Goal: Task Accomplishment & Management: Manage account settings

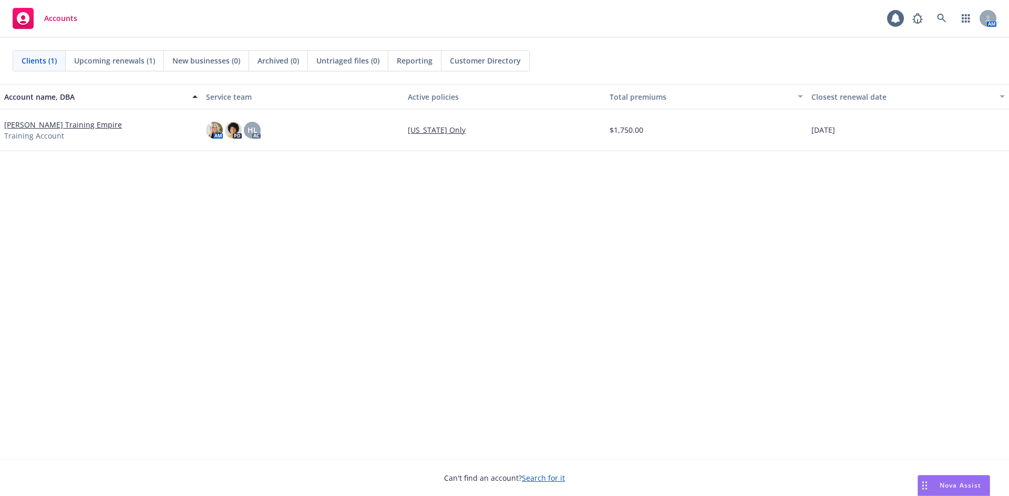
click at [73, 129] on link "[PERSON_NAME] Training Empire" at bounding box center [63, 124] width 118 height 11
click at [52, 16] on span "Accounts" at bounding box center [60, 18] width 33 height 8
click at [48, 125] on link "[PERSON_NAME] Training Empire" at bounding box center [63, 124] width 118 height 11
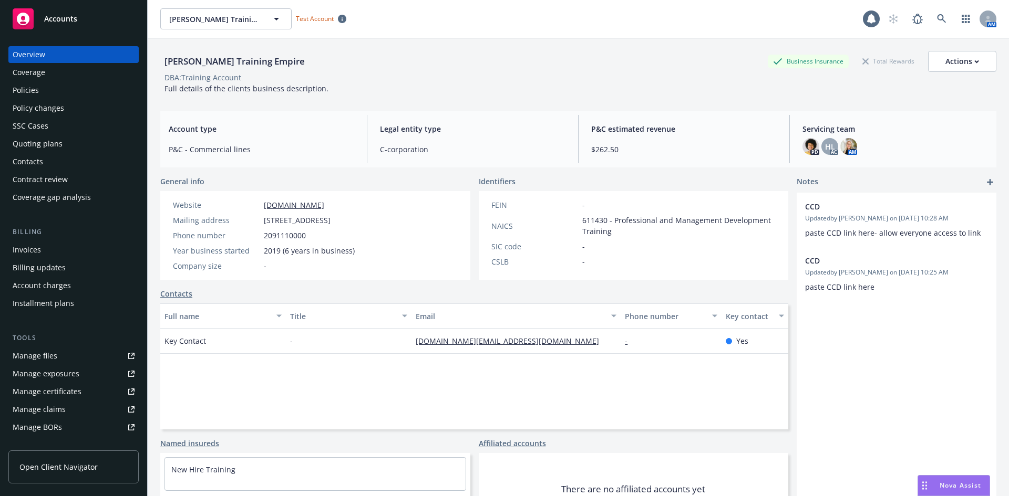
click at [85, 73] on div "Coverage" at bounding box center [74, 72] width 122 height 17
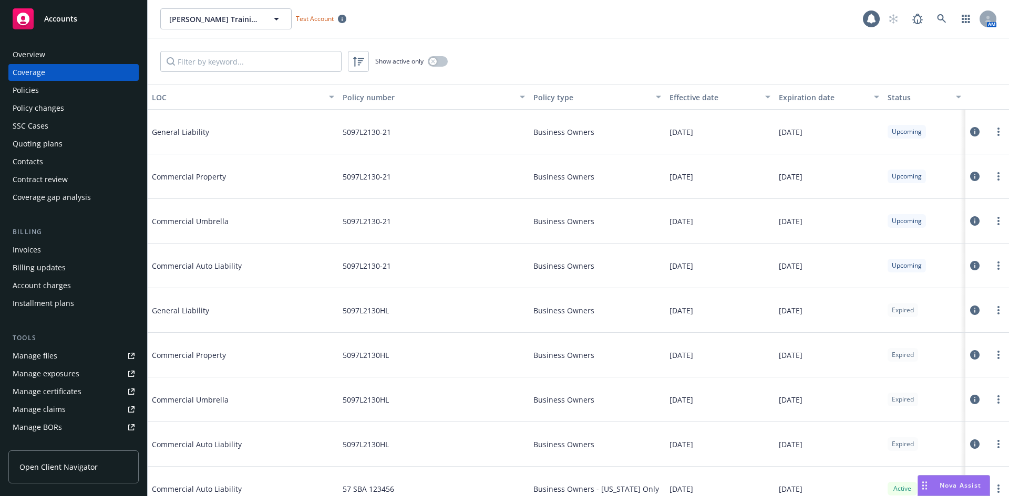
click at [75, 95] on div "Policies" at bounding box center [74, 90] width 122 height 17
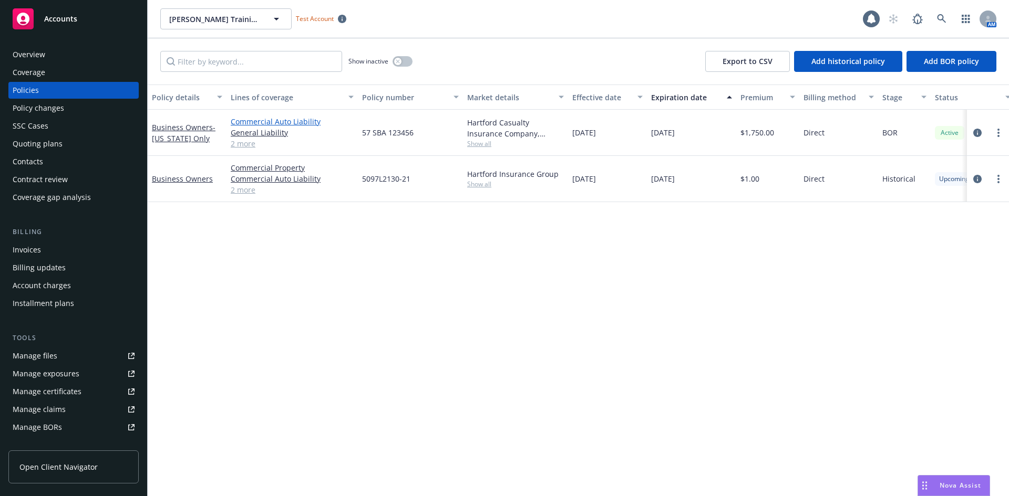
click at [294, 123] on link "Commercial Auto Liability" at bounding box center [292, 121] width 123 height 11
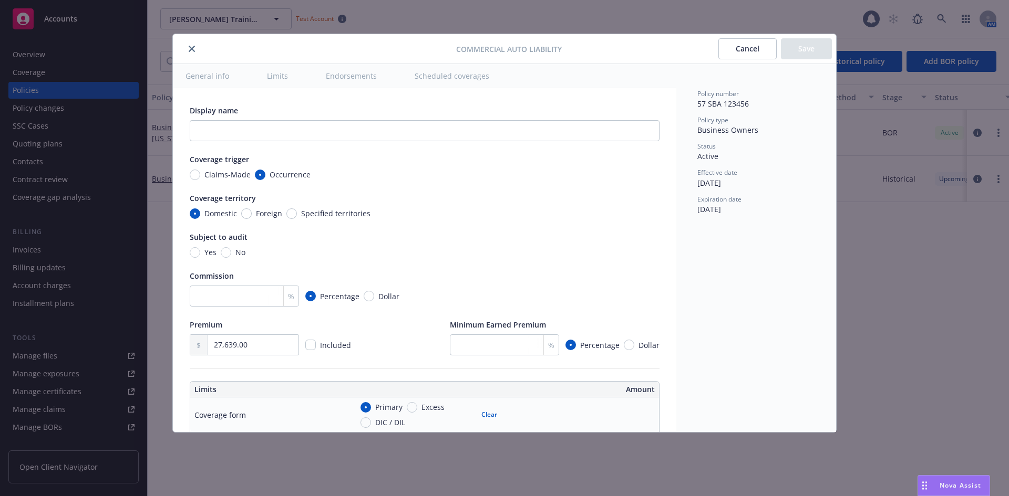
type textarea "x"
click at [753, 51] on button "Cancel" at bounding box center [747, 48] width 58 height 21
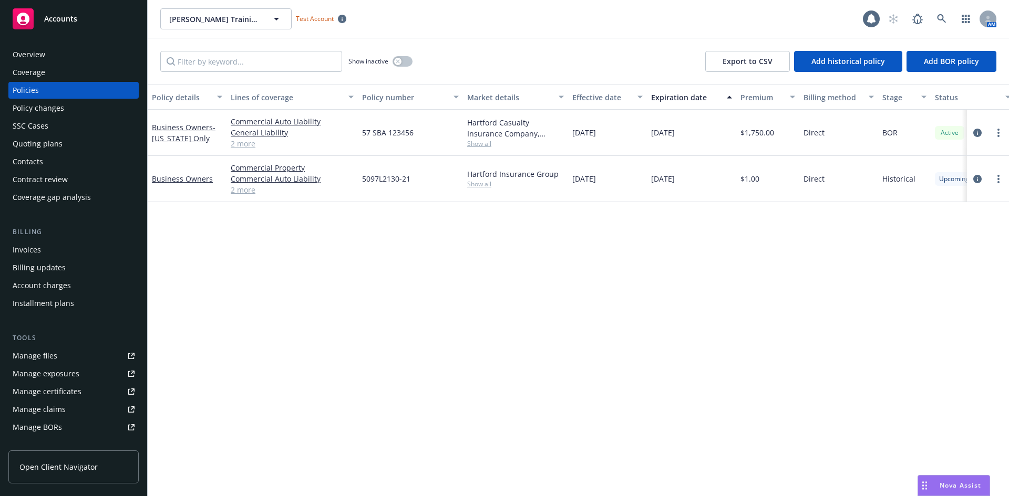
click at [48, 17] on span "Accounts" at bounding box center [60, 19] width 33 height 8
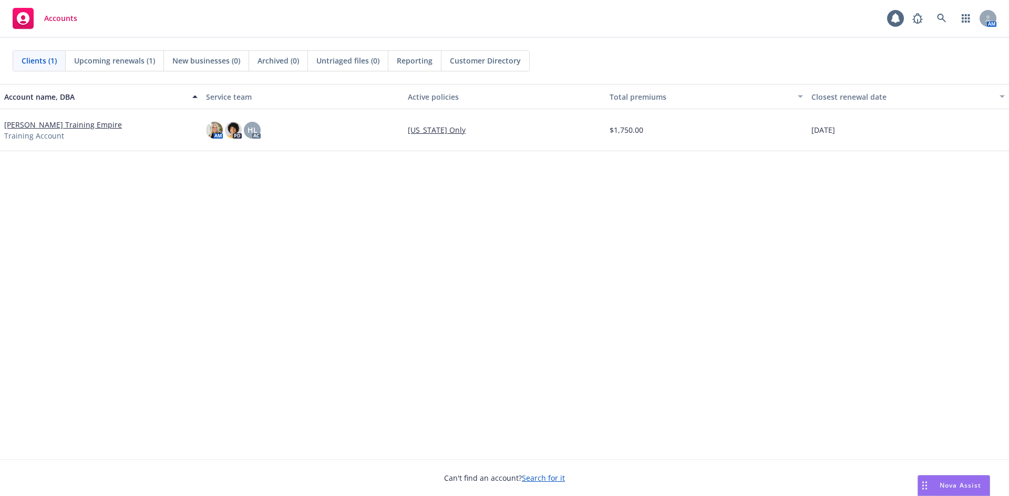
click at [339, 59] on span "Untriaged files (0)" at bounding box center [347, 60] width 63 height 11
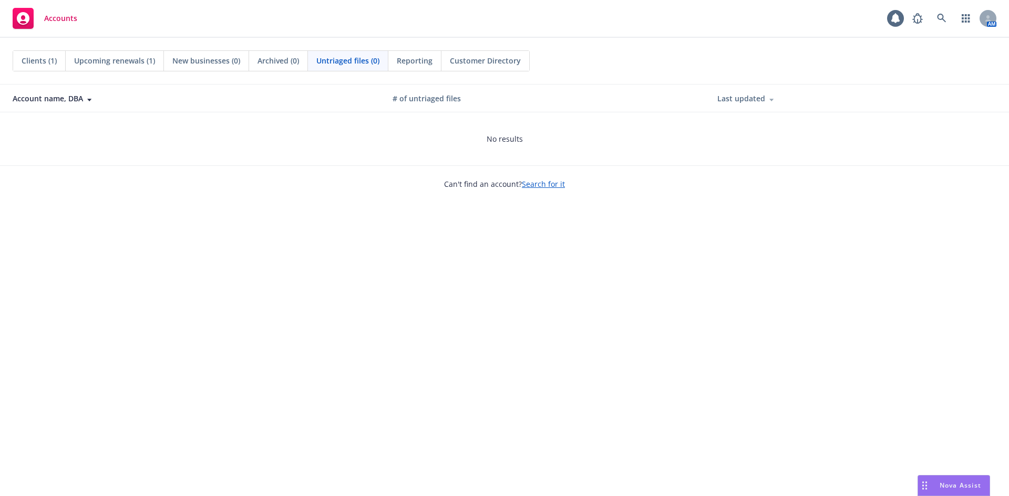
click at [40, 59] on span "Clients (1)" at bounding box center [39, 60] width 35 height 11
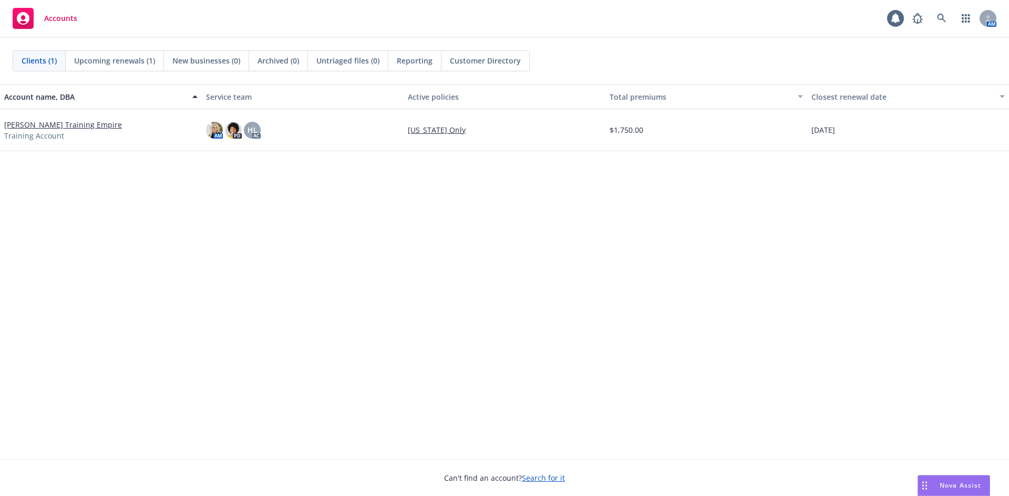
click at [71, 126] on link "[PERSON_NAME] Training Empire" at bounding box center [63, 124] width 118 height 11
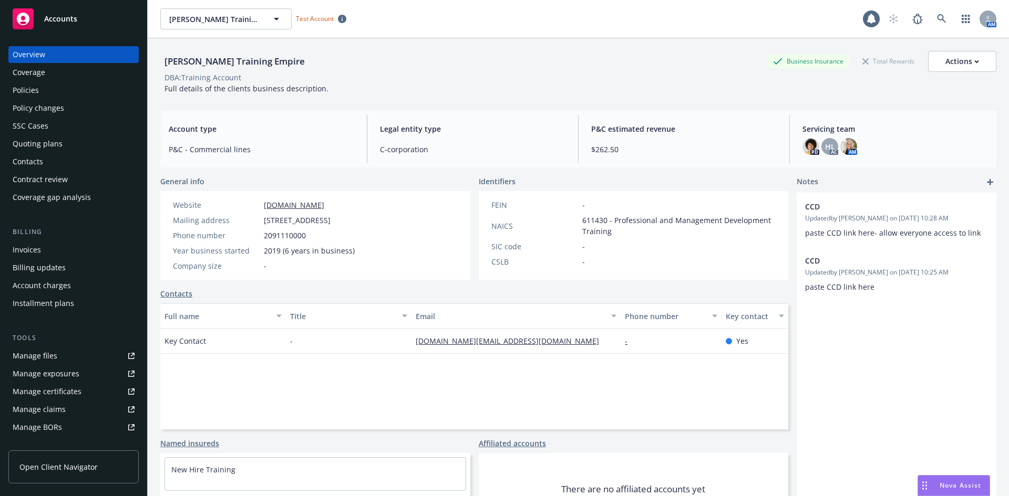
click at [59, 94] on div "Policies" at bounding box center [74, 90] width 122 height 17
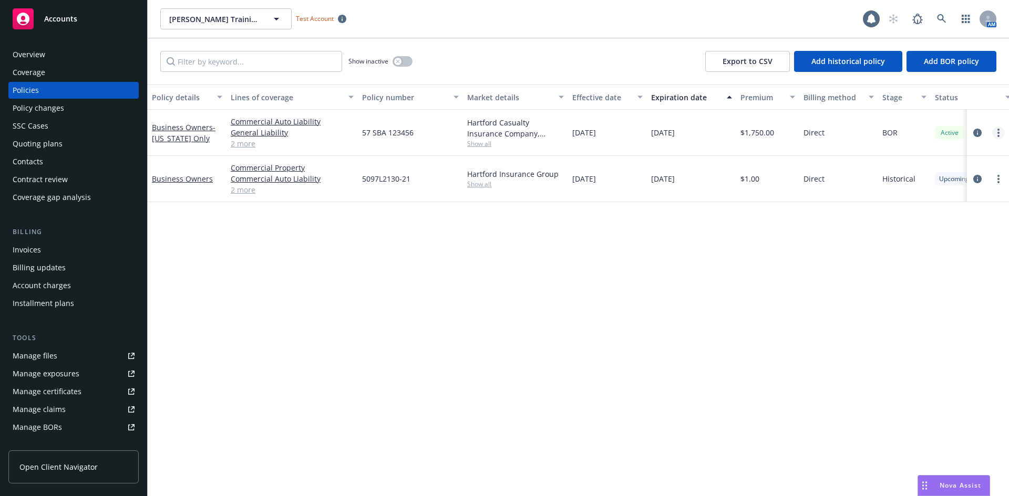
click at [999, 131] on link "more" at bounding box center [998, 133] width 13 height 13
click at [970, 167] on link "Renew with incumbent" at bounding box center [941, 175] width 123 height 21
select select "12"
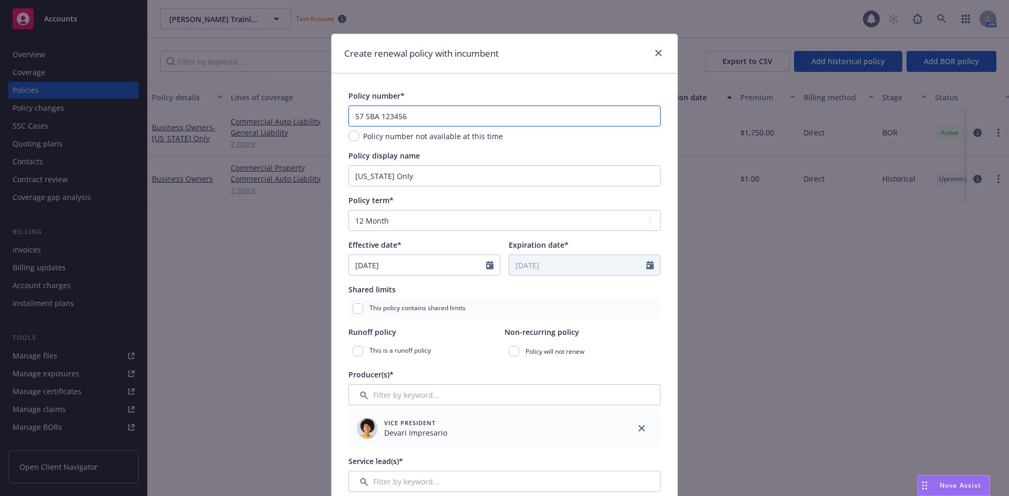
drag, startPoint x: 432, startPoint y: 118, endPoint x: 376, endPoint y: 116, distance: 55.7
click at [376, 116] on input "57 SBA 123456" at bounding box center [504, 116] width 312 height 21
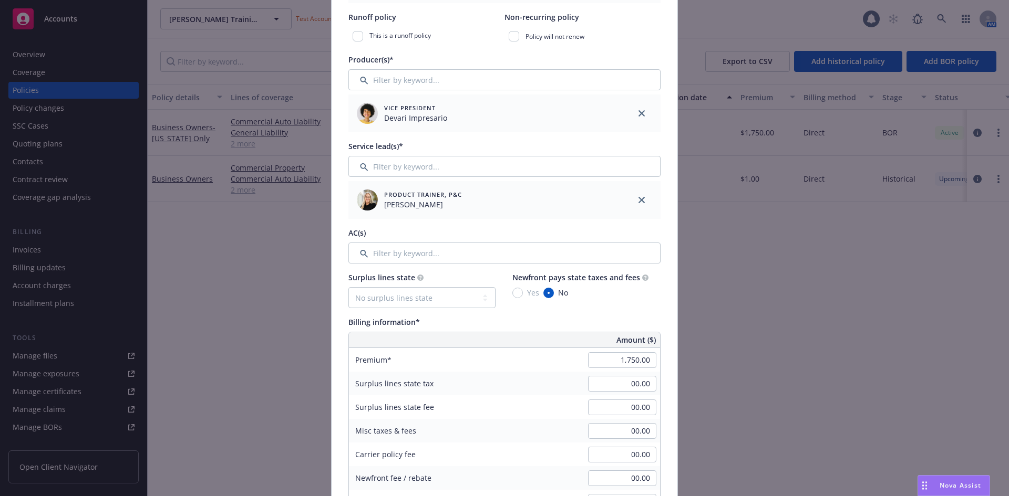
scroll to position [368, 0]
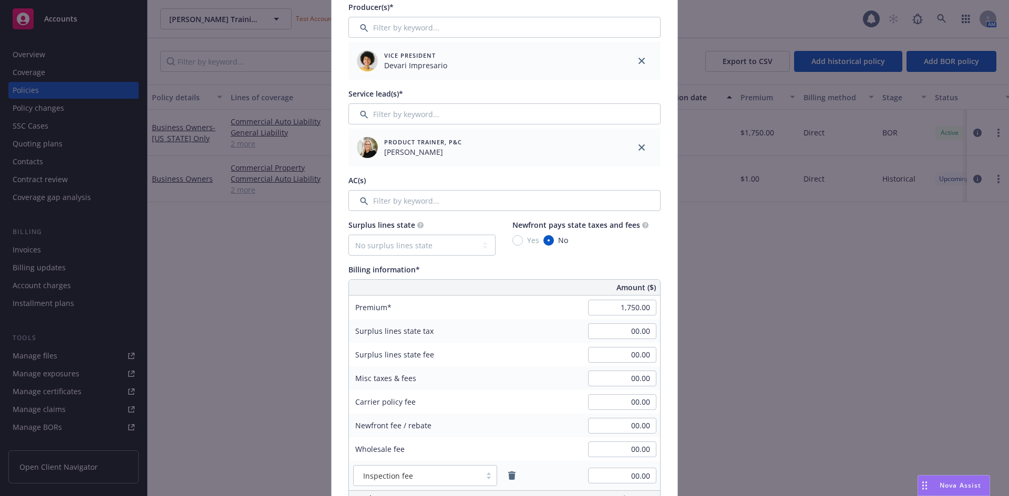
type input "57 SBA 987654 - 2025"
click at [430, 203] on input "Filter by keyword..." at bounding box center [504, 200] width 312 height 21
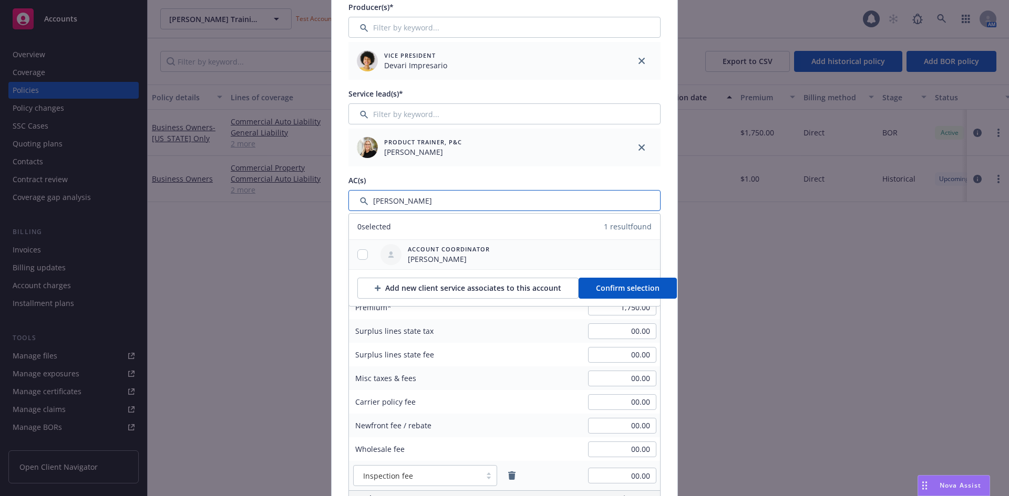
type input "harlie"
click at [565, 261] on div "Account Coordinator Harlie Litton" at bounding box center [504, 254] width 311 height 29
click at [605, 285] on span "Confirm selection" at bounding box center [628, 288] width 64 height 10
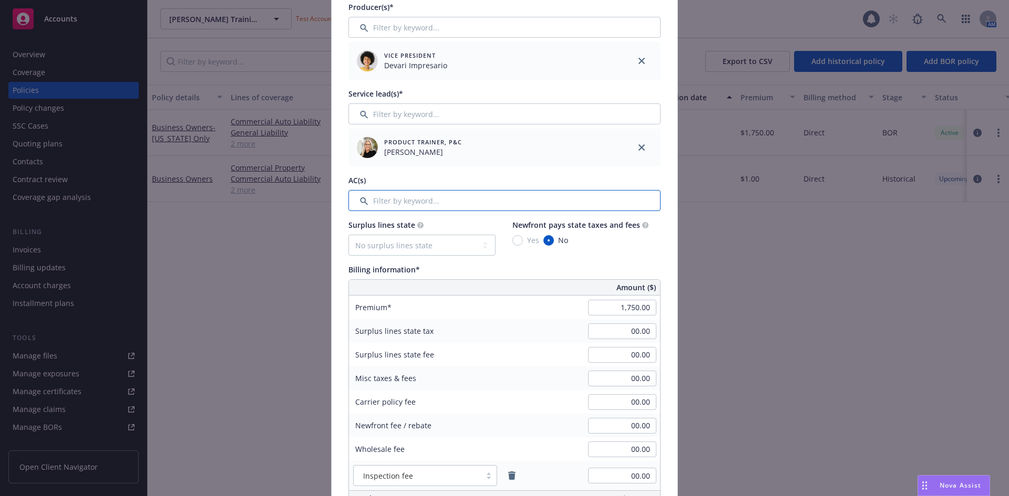
click at [506, 200] on input "Filter by keyword..." at bounding box center [504, 200] width 312 height 21
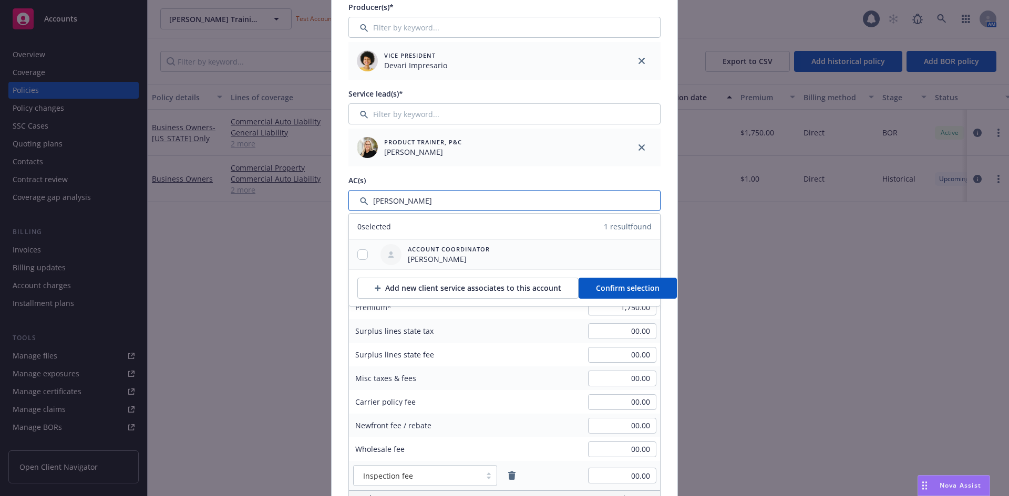
type input "harlie"
click at [357, 260] on div at bounding box center [362, 255] width 27 height 11
click at [359, 257] on input "checkbox" at bounding box center [362, 255] width 11 height 11
checkbox input "true"
click at [587, 288] on button "Confirm selection" at bounding box center [627, 288] width 98 height 21
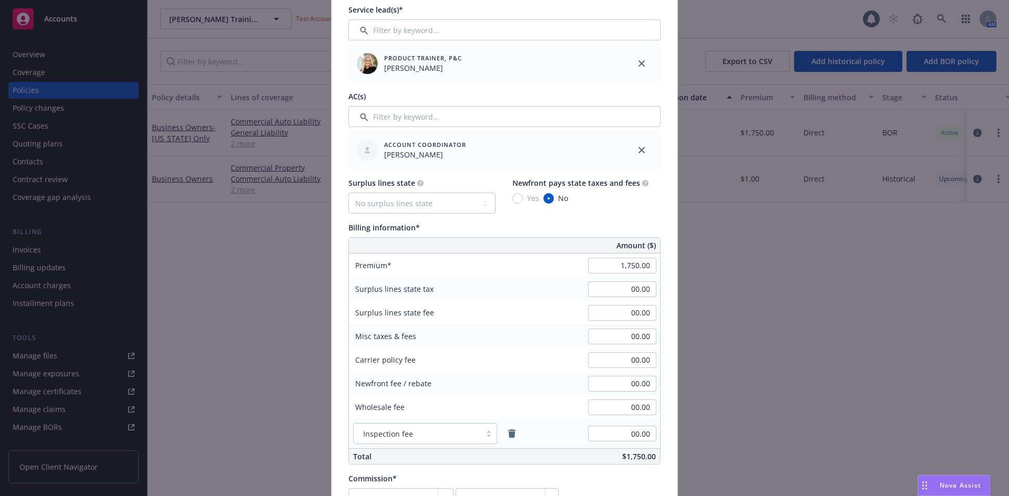
scroll to position [473, 0]
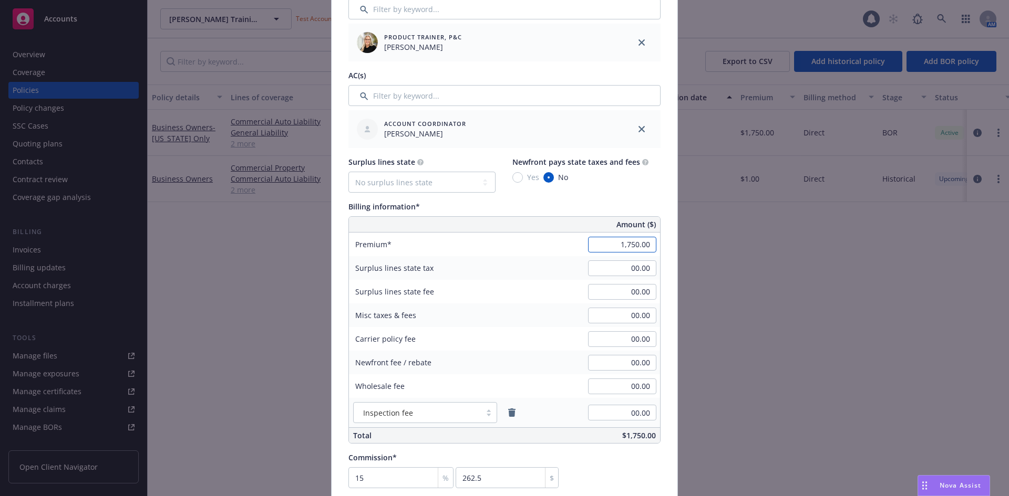
click at [625, 246] on input "1,750.00" at bounding box center [622, 245] width 68 height 16
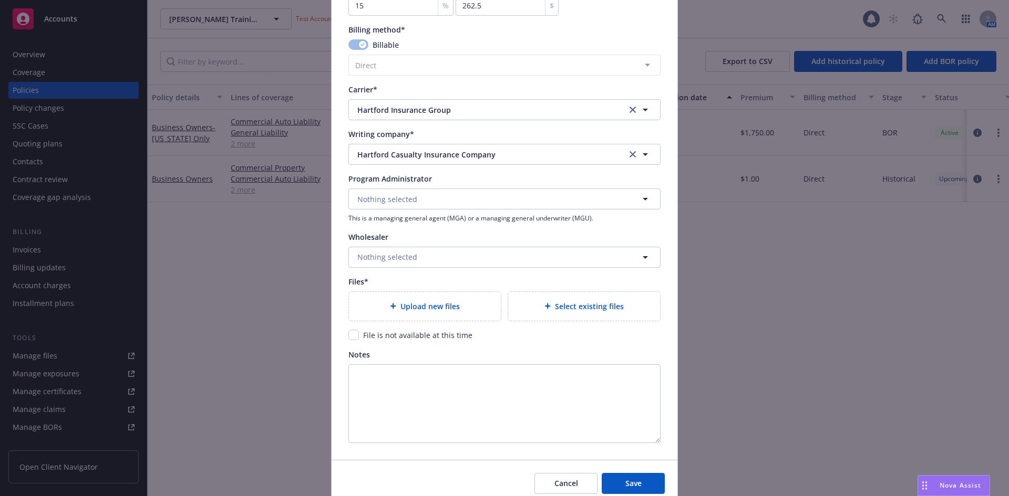
scroll to position [990, 0]
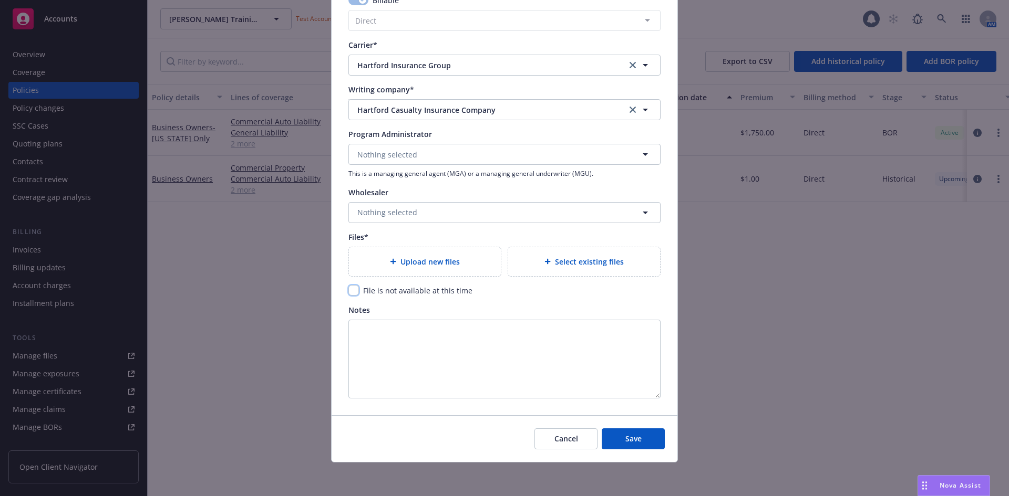
type input "1,850.00"
type input "277.5"
click at [348, 290] on input "checkbox" at bounding box center [353, 290] width 11 height 11
checkbox input "true"
click at [631, 440] on span "Save" at bounding box center [633, 439] width 16 height 10
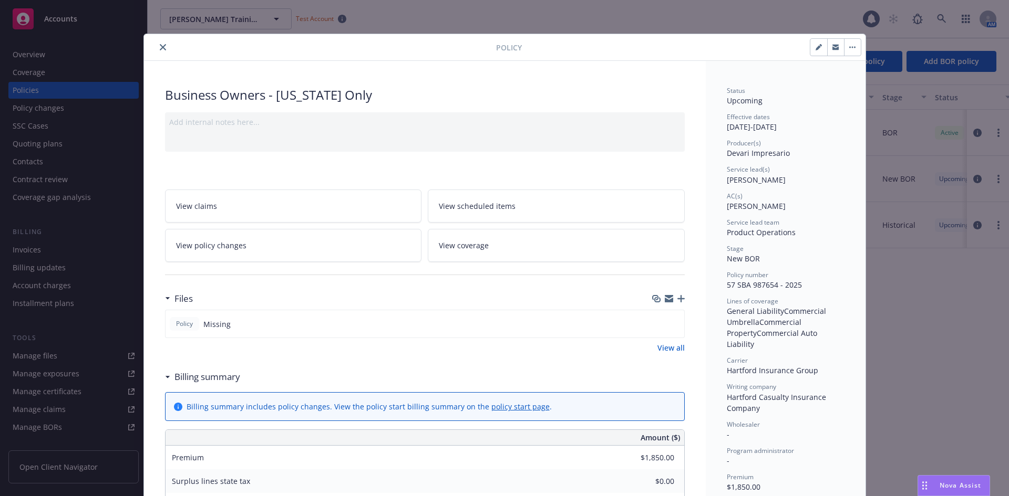
click at [160, 50] on icon "close" at bounding box center [163, 47] width 6 height 6
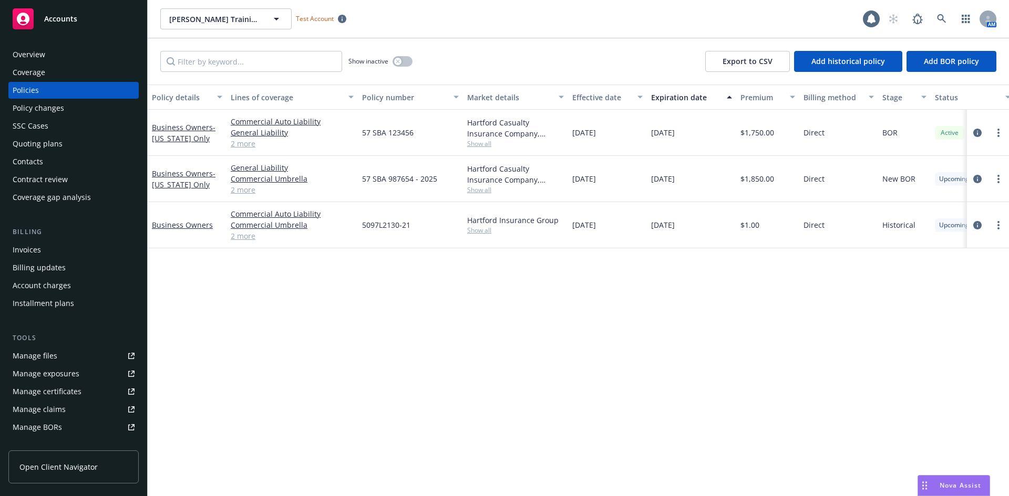
click at [38, 357] on div "Manage files" at bounding box center [35, 356] width 45 height 17
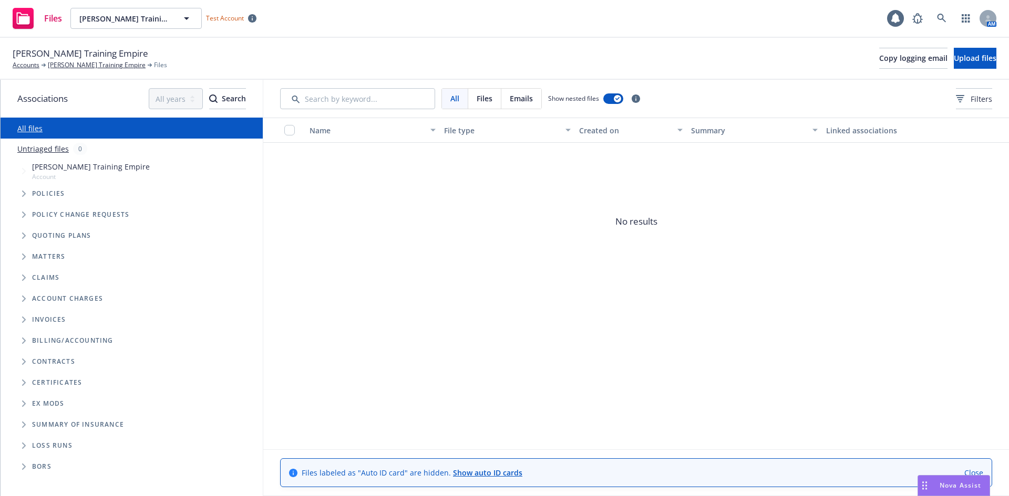
click at [42, 146] on link "Untriaged files" at bounding box center [42, 148] width 51 height 11
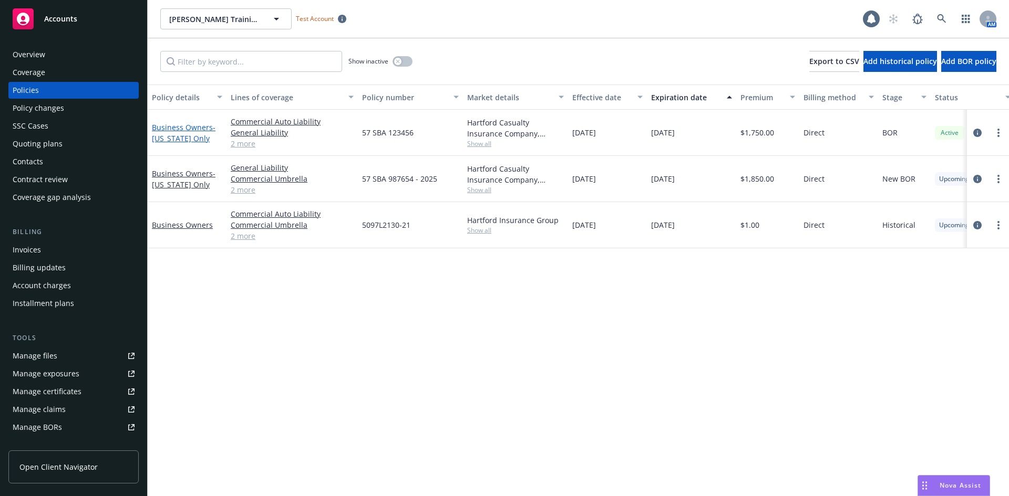
click at [170, 127] on link "Business Owners - California Only" at bounding box center [184, 132] width 64 height 21
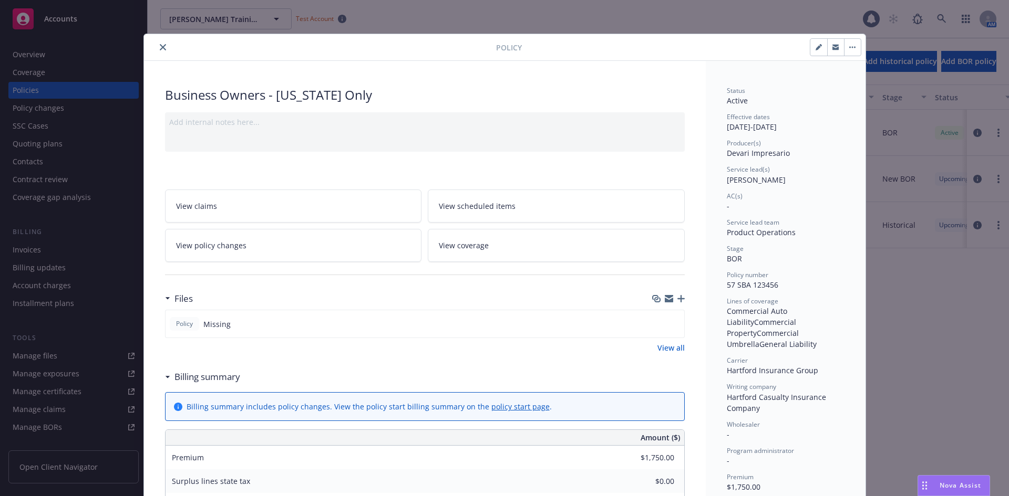
click at [677, 297] on icon "button" at bounding box center [680, 298] width 7 height 7
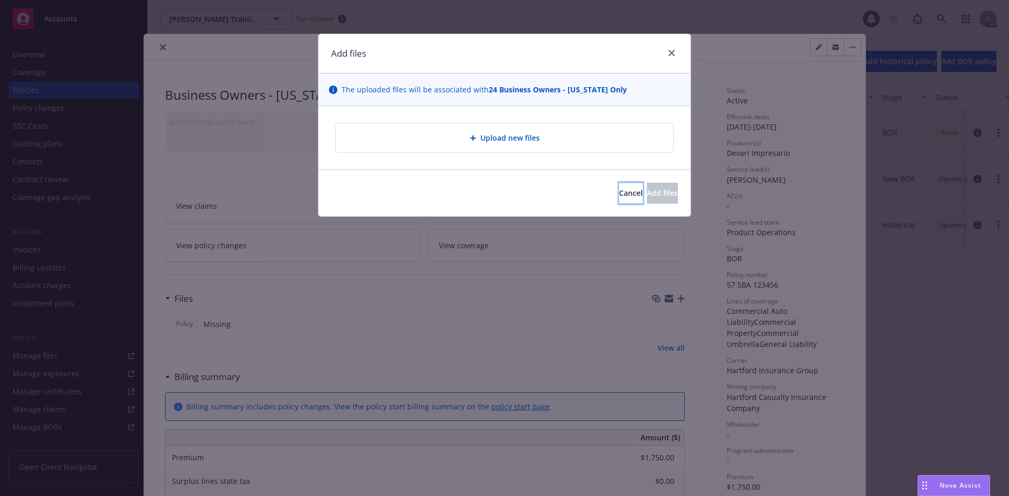
click at [585, 205] on div "Cancel Add files" at bounding box center [504, 193] width 372 height 47
click at [619, 192] on span "Cancel" at bounding box center [631, 193] width 24 height 10
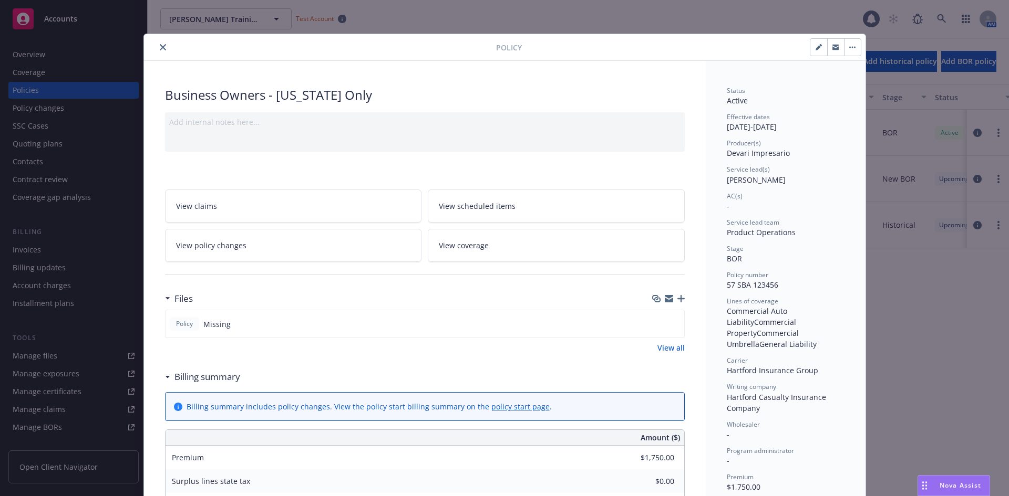
click at [677, 303] on div at bounding box center [668, 299] width 33 height 8
click at [677, 299] on icon "button" at bounding box center [680, 298] width 7 height 7
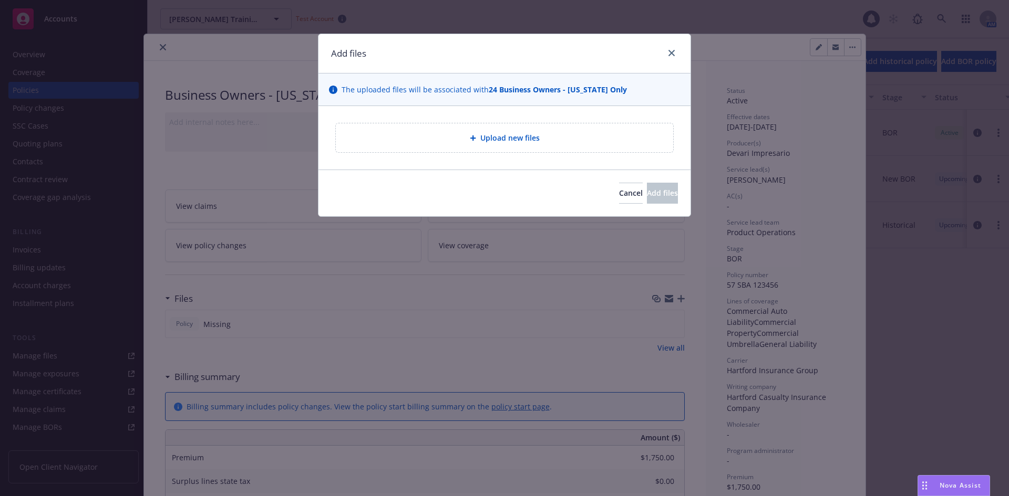
type textarea "x"
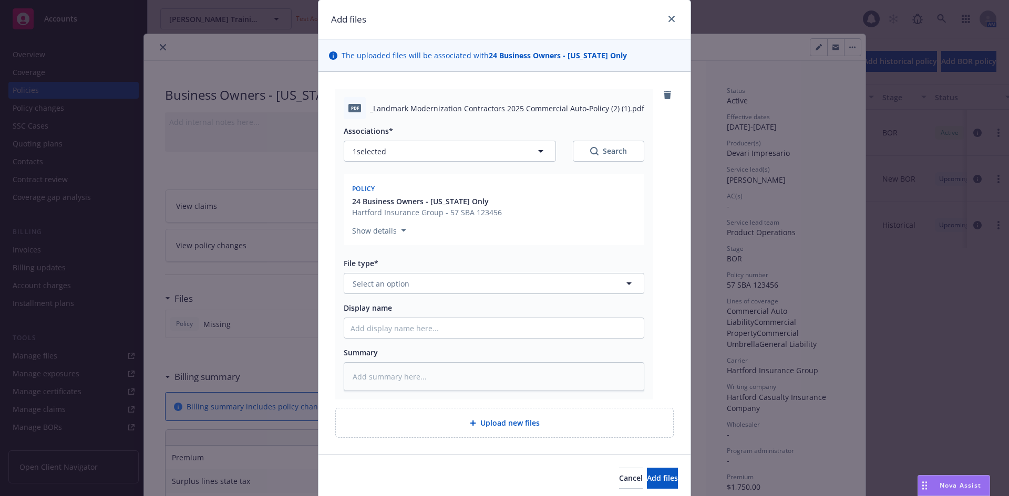
scroll to position [53, 0]
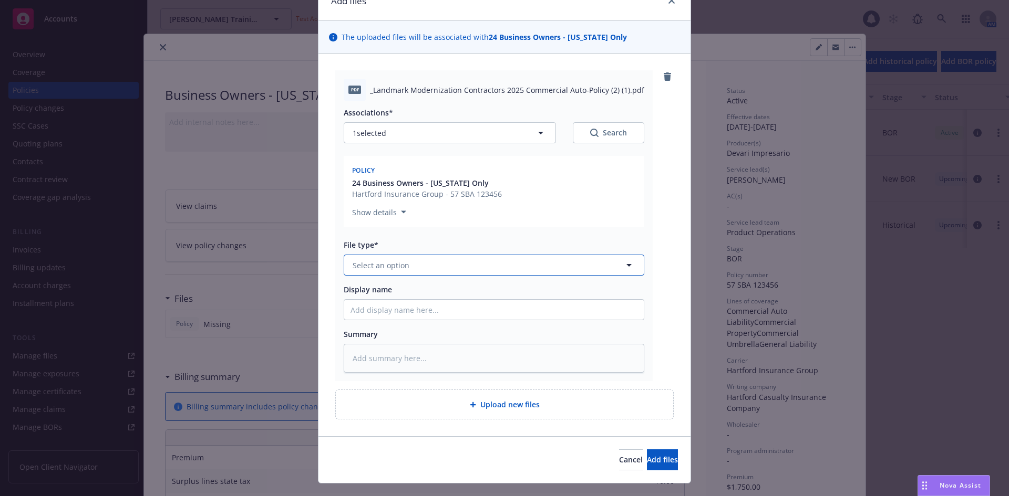
click at [468, 262] on button "Select an option" at bounding box center [494, 265] width 300 height 21
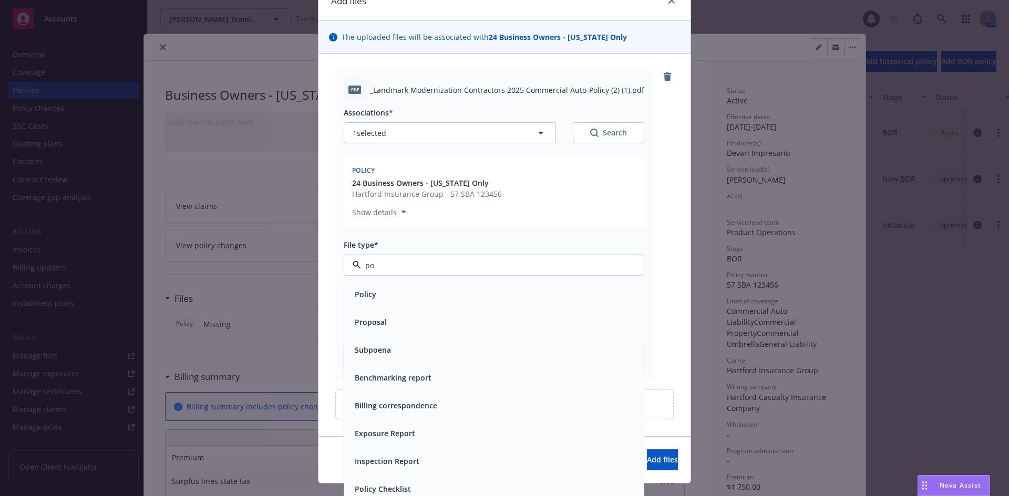
type input "pol"
click at [440, 290] on div "Policy" at bounding box center [493, 294] width 287 height 15
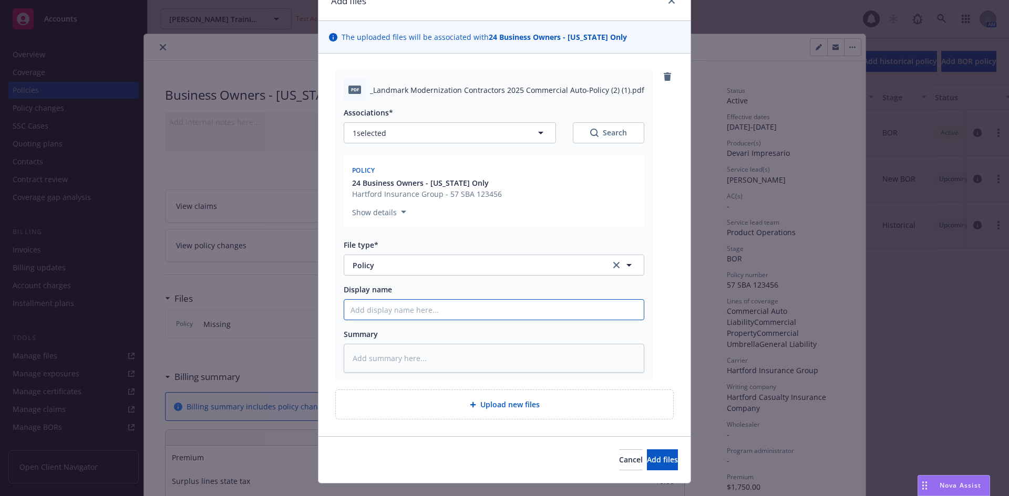
click at [406, 316] on input "Display name" at bounding box center [493, 310] width 299 height 20
click at [399, 303] on input "Display name" at bounding box center [493, 310] width 299 height 20
type textarea "x"
type input "24"
type textarea "x"
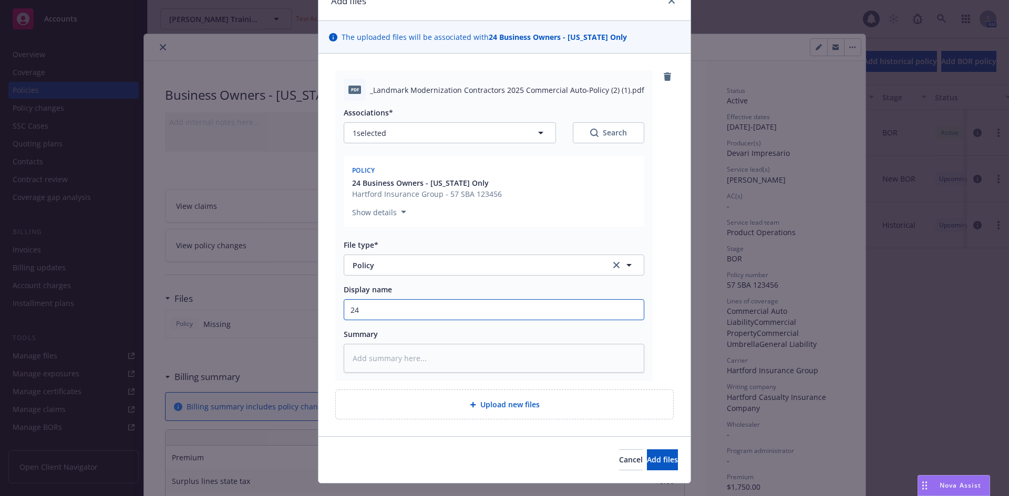
type input "24-"
type textarea "x"
type input "24-2"
type textarea "x"
type input "24-25"
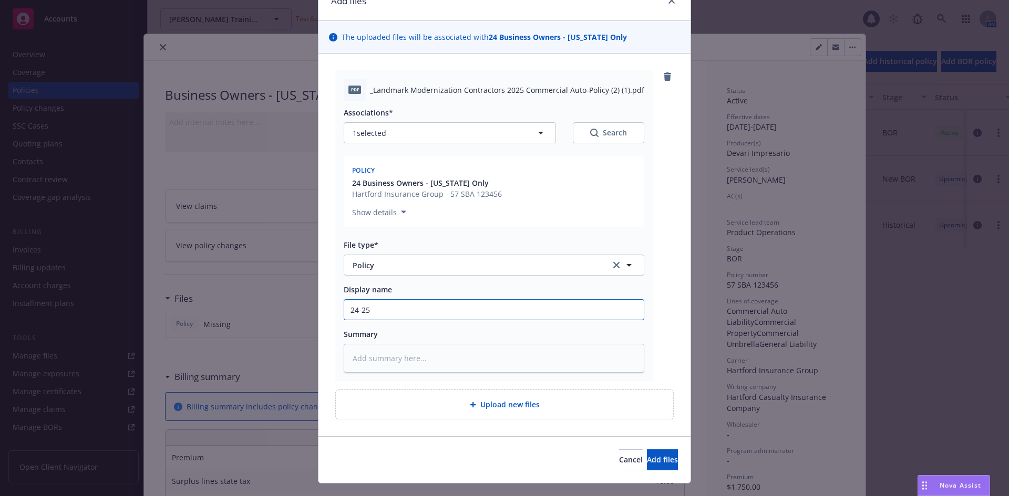
type textarea "x"
type input "24-25"
type textarea "x"
type input "24-25 C"
type textarea "x"
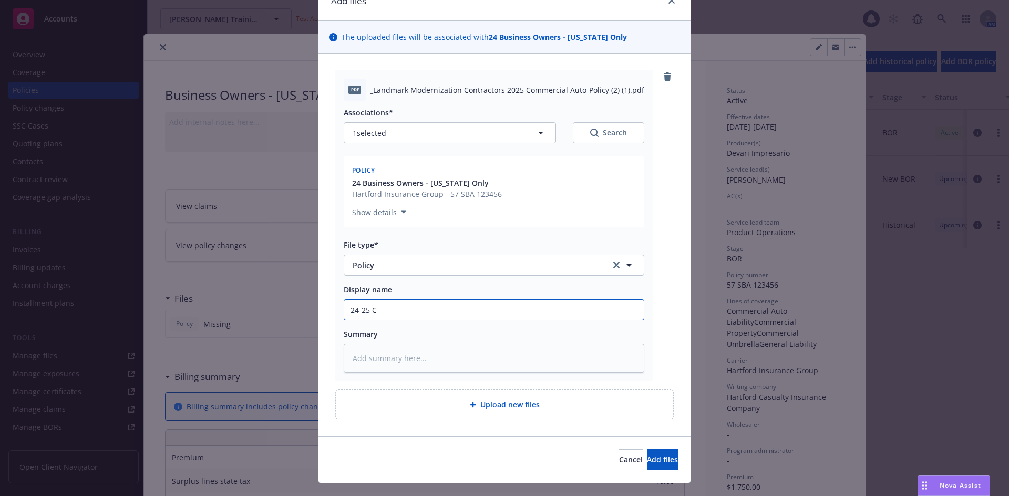
type input "24-25 Co"
type textarea "x"
type input "24-25 Com"
type textarea "x"
type input "24-25 Comm"
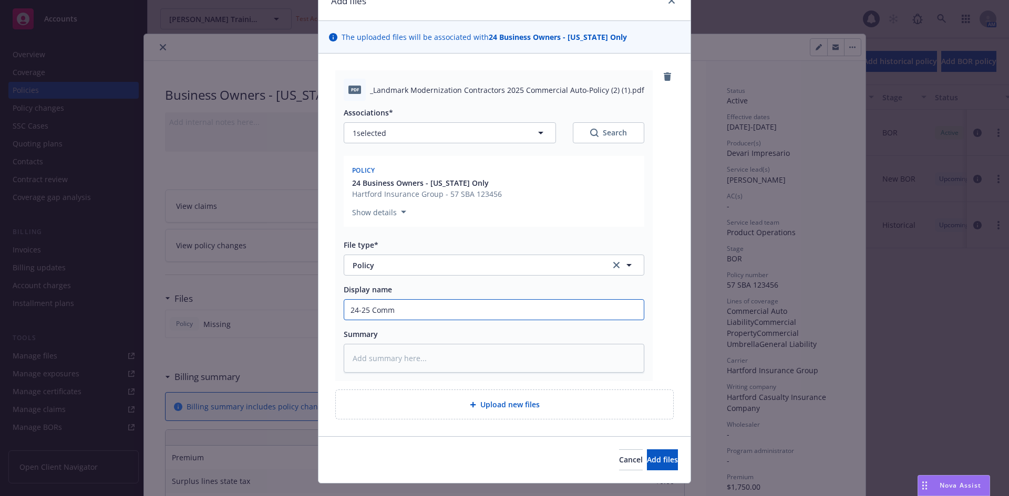
type textarea "x"
type input "24-25 Comme"
type textarea "x"
type input "24-25 Commer"
type textarea "x"
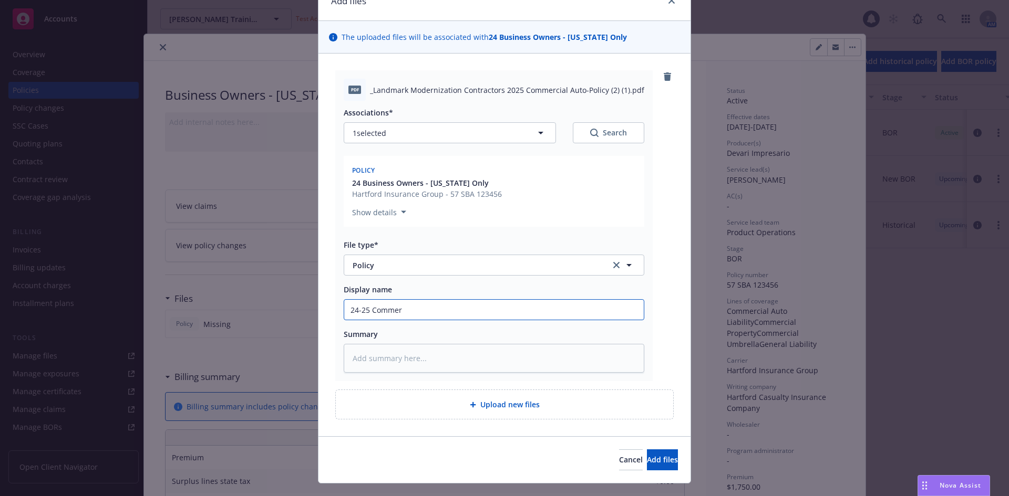
type input "24-25 Commerc"
type textarea "x"
type input "24-25 Commerci"
type textarea "x"
type input "24-25 Commercia"
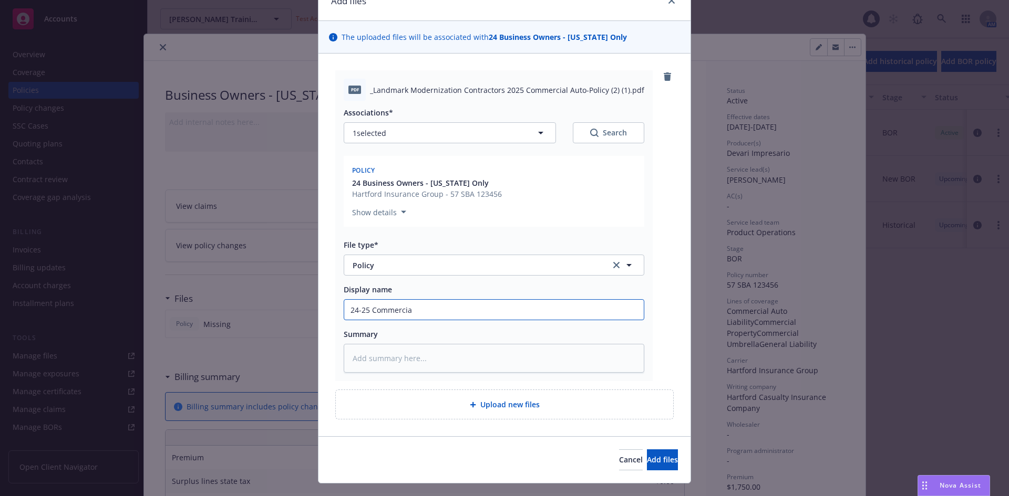
type textarea "x"
type input "24-25 Commercial"
type textarea "x"
type input "24-25 Commercial"
type textarea "x"
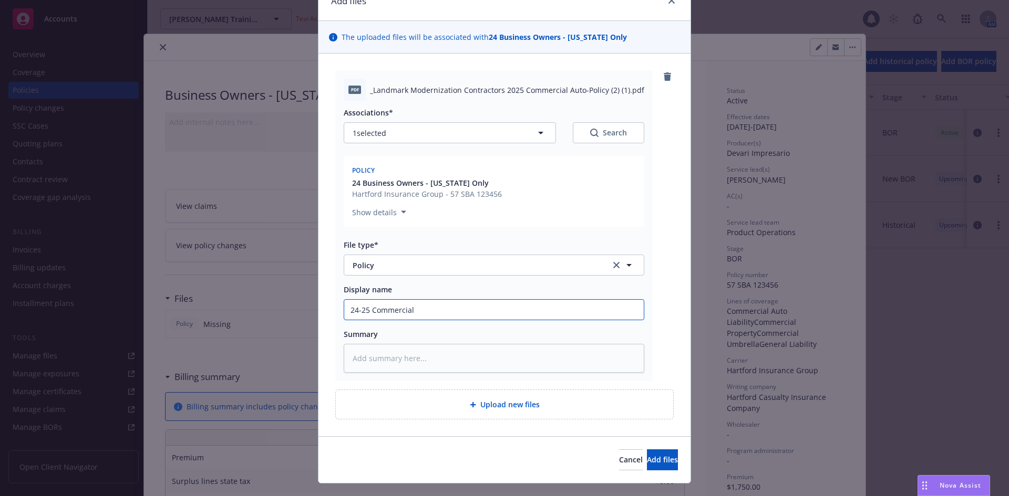
type input "24-25 Commercial A"
type textarea "x"
type input "24-25 Commercial Au"
type textarea "x"
type input "24-25 Commercial Aut"
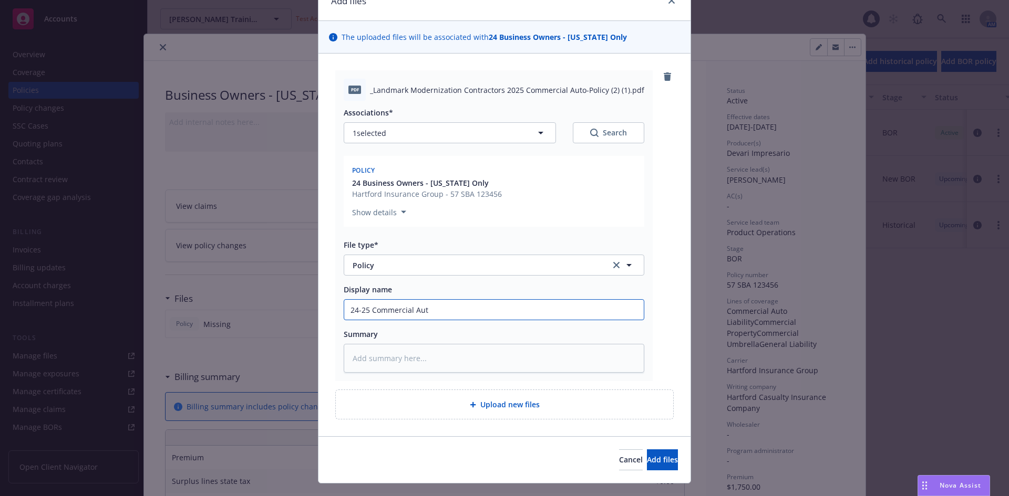
type textarea "x"
type input "24-25 Commercial Auto"
type textarea "x"
type input "24-25 Commercial Auto"
type textarea "x"
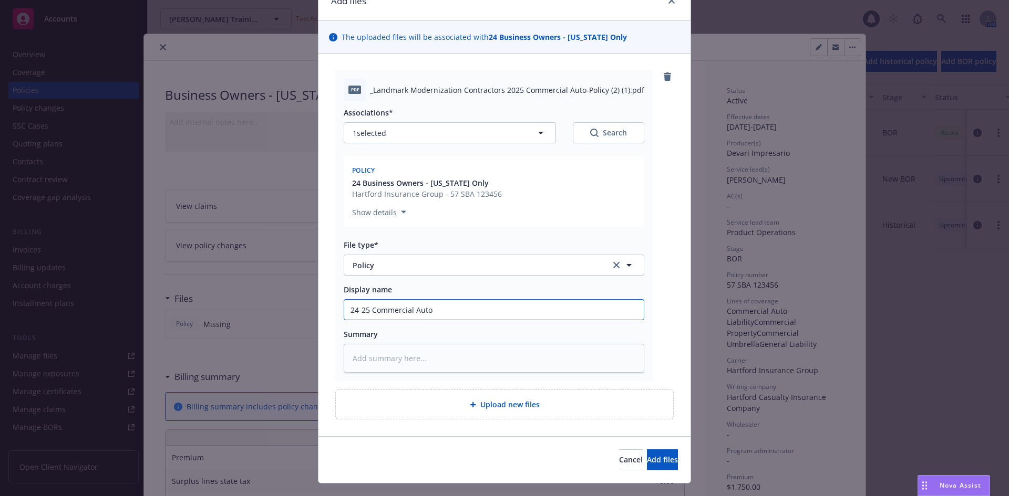
type input "24-25 Commercial Auto P"
type textarea "x"
type input "24-25 Commercial Auto Po"
type textarea "x"
type input "24-25 Commercial Auto Pol"
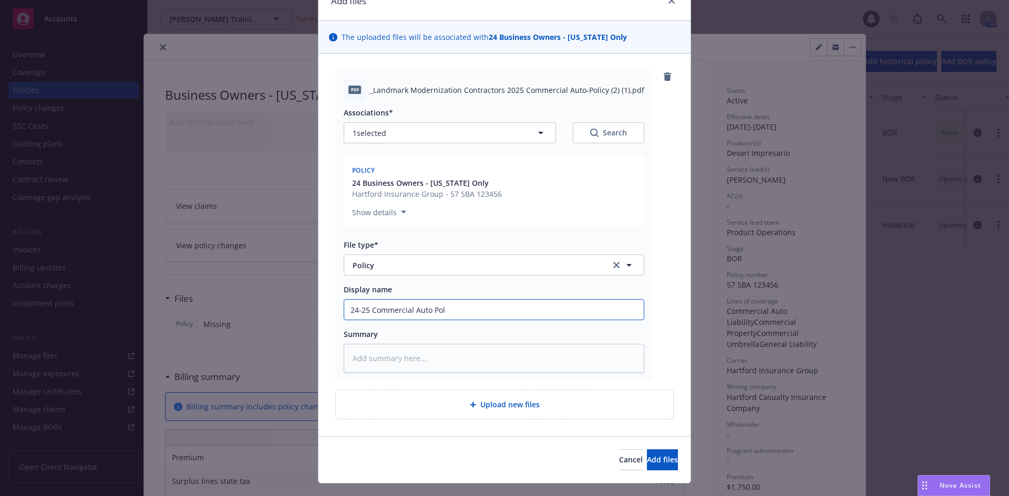
type textarea "x"
type input "24-25 Commercial Auto Poli"
type textarea "x"
type input "24-25 Commercial Auto Polic"
type textarea "x"
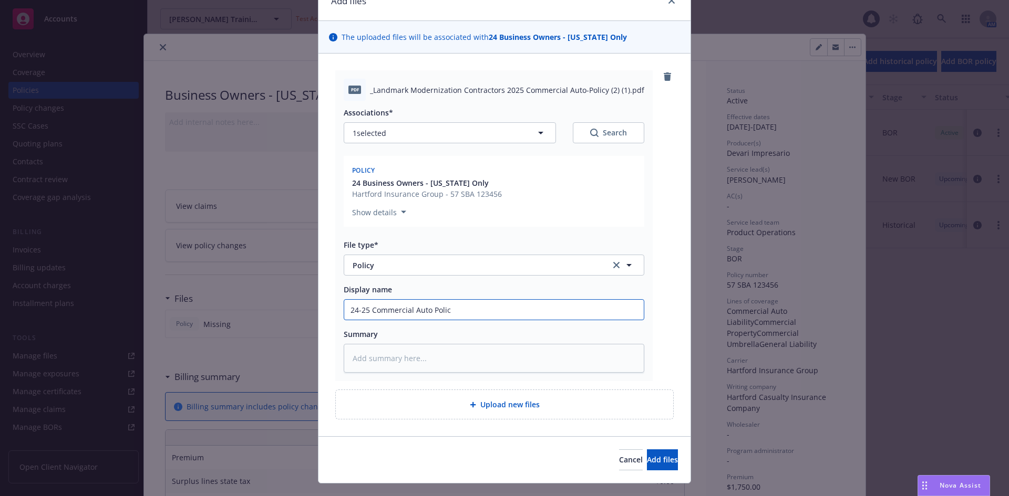
type input "24-25 Commercial Auto Policy"
type textarea "x"
type input "24-25 Commercial Auto Policy"
type textarea "x"
type input "24-25 Commercial Auto Policy -"
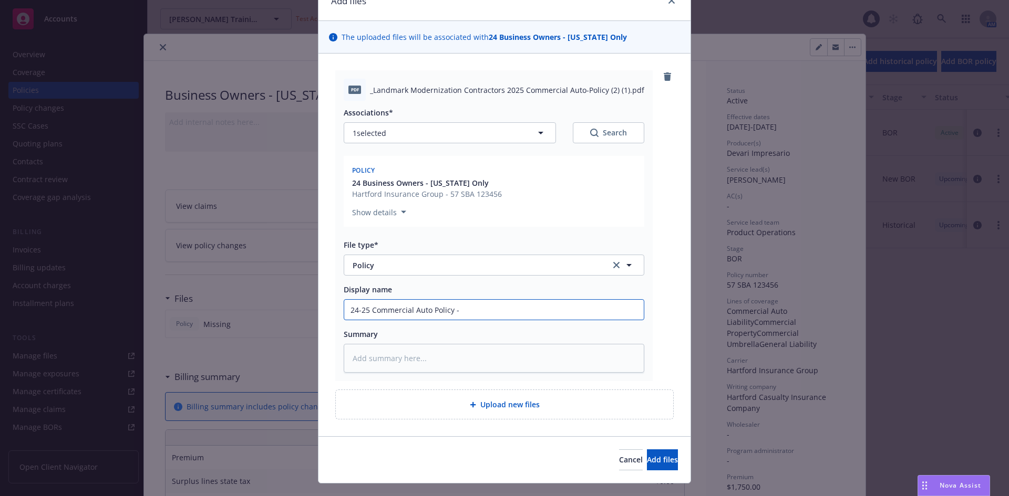
type textarea "x"
type input "24-25 Commercial Auto Policy -"
type textarea "x"
type input "24-25 Commercial Auto Policy - H"
type textarea "x"
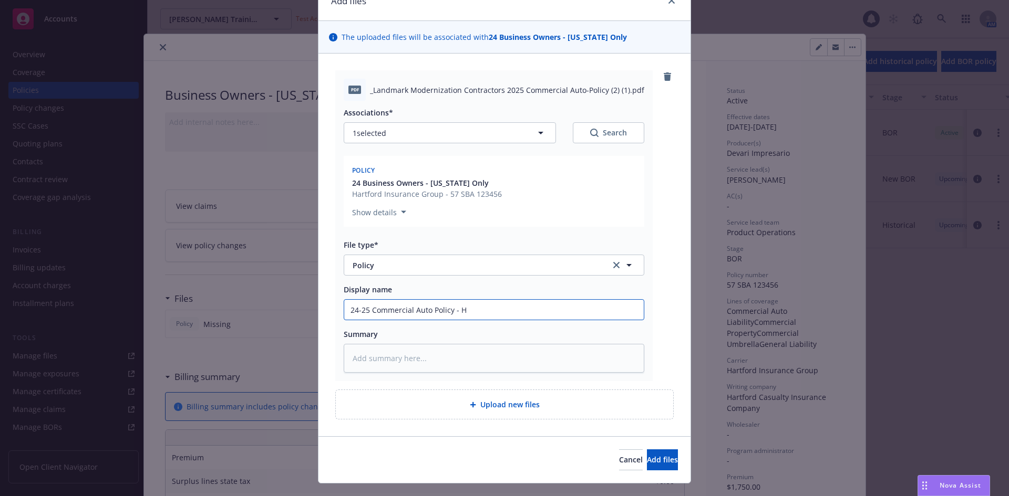
type input "24-25 Commercial Auto Policy - Ha"
type textarea "x"
type input "24-25 Commercial Auto Policy - Har"
type textarea "x"
type input "24-25 Commercial Auto Policy - Hart"
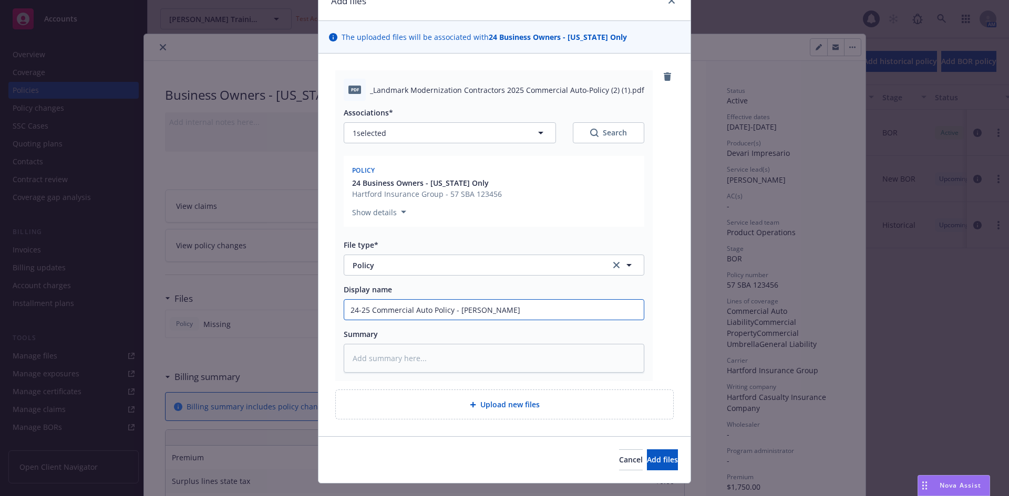
type textarea "x"
type input "24-25 Commercial Auto Policy - Hartf"
type textarea "x"
type input "24-25 Commercial Auto Policy - Hartfo"
type textarea "x"
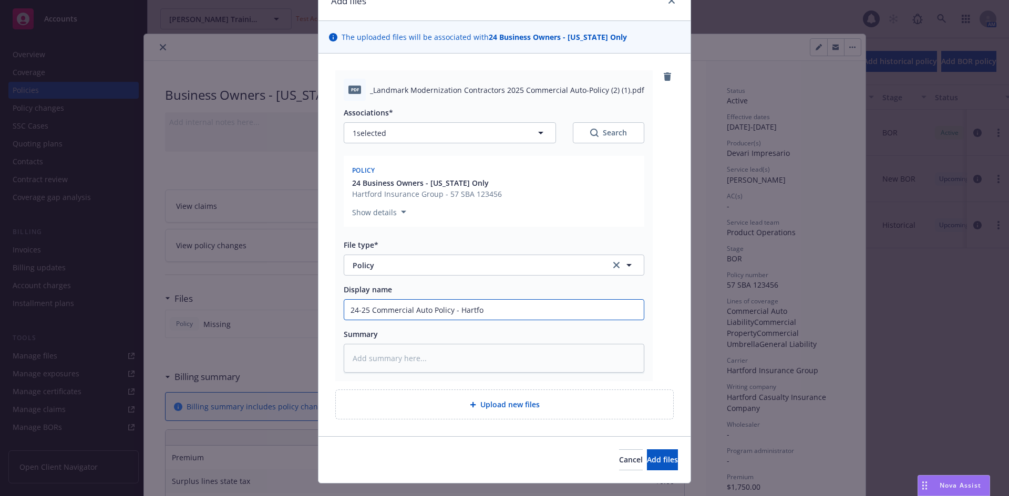
type input "24-25 Commercial Auto Policy - Hartfor"
type textarea "x"
type input "24-25 Commercial Auto Policy - Hartford"
type textarea "x"
type input "24-25 Commercial Auto Policy - Hartford"
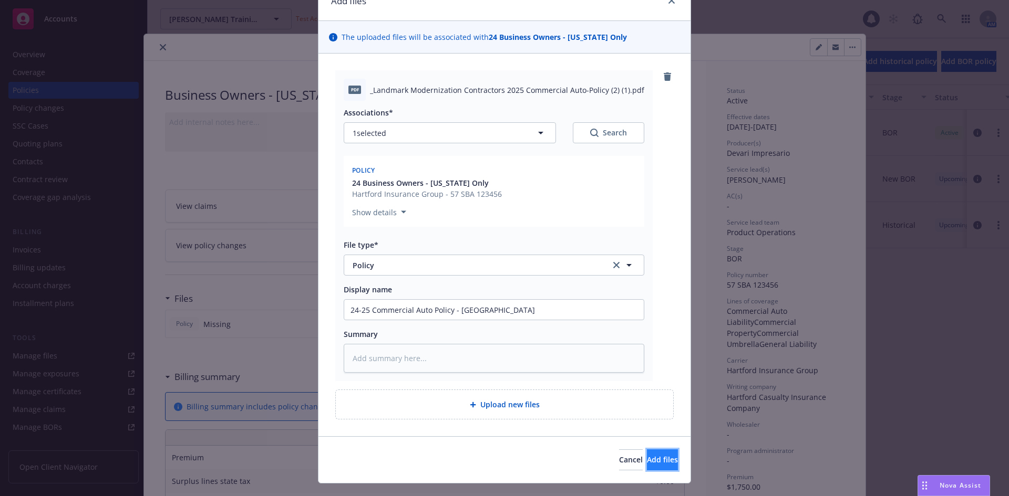
click at [647, 452] on button "Add files" at bounding box center [662, 460] width 31 height 21
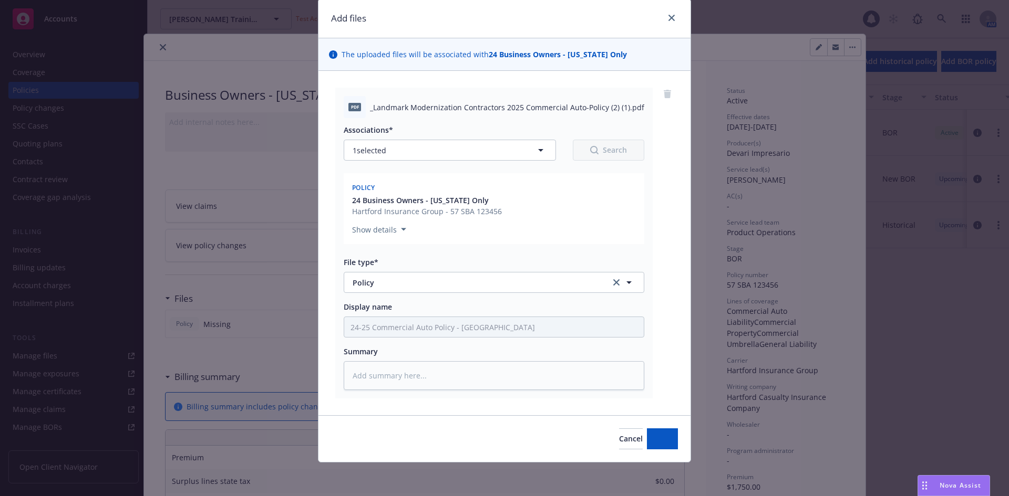
scroll to position [35, 0]
type textarea "x"
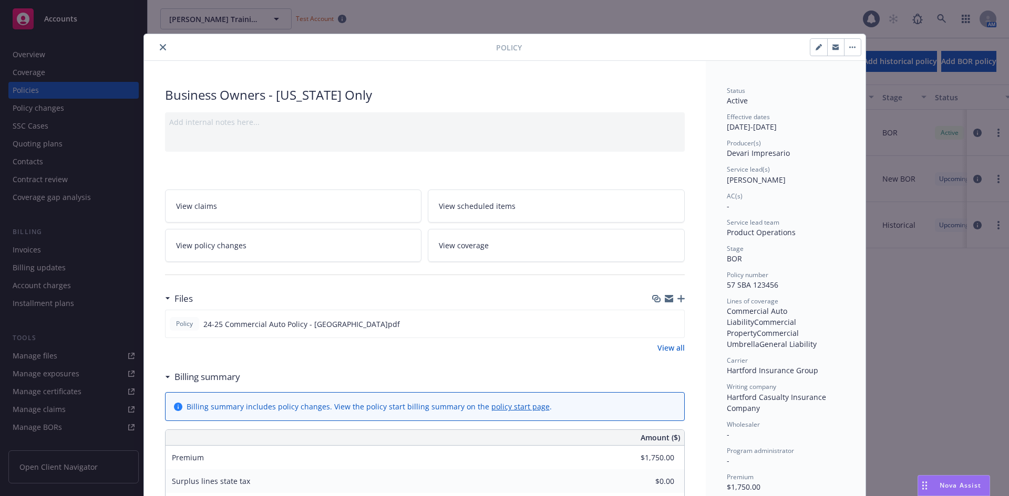
click at [160, 48] on icon "close" at bounding box center [163, 47] width 6 height 6
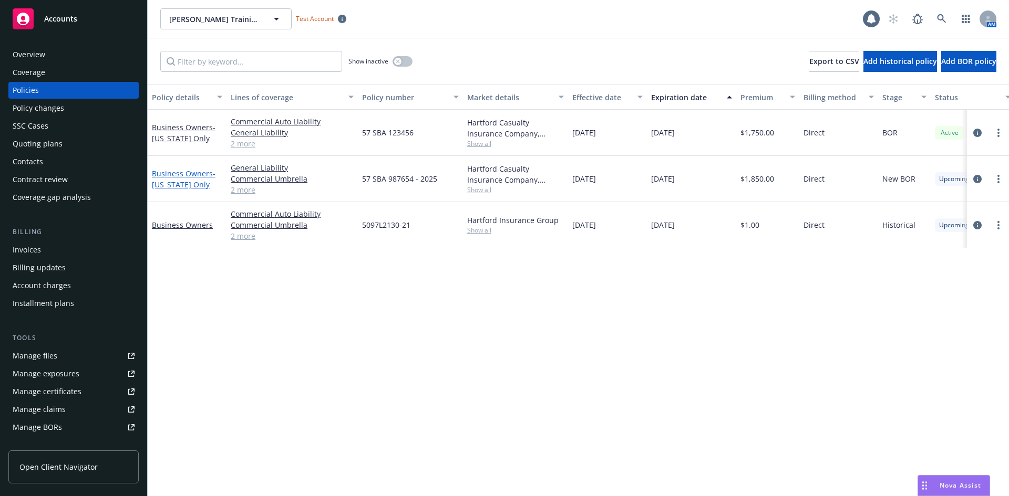
click at [193, 173] on link "Business Owners - California Only" at bounding box center [184, 179] width 64 height 21
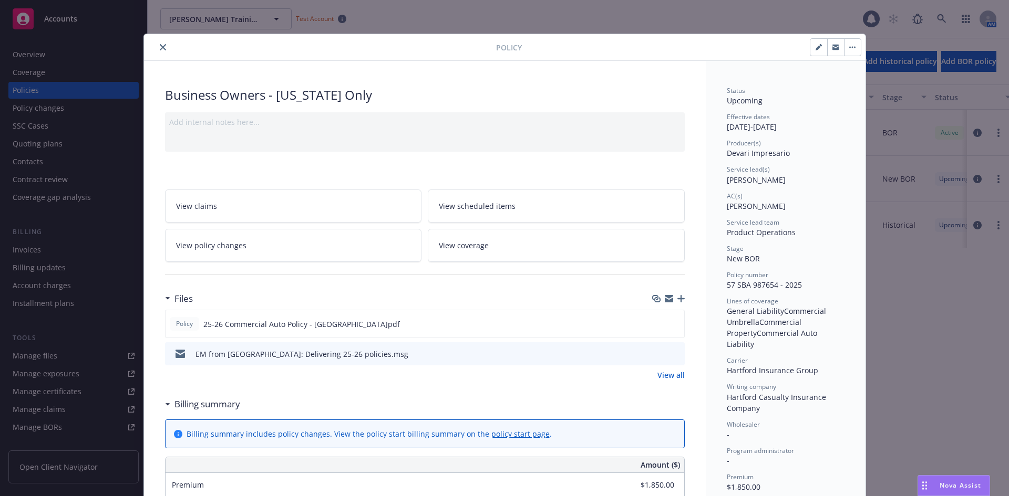
click at [160, 45] on icon "close" at bounding box center [163, 47] width 6 height 6
